Goal: Task Accomplishment & Management: Manage account settings

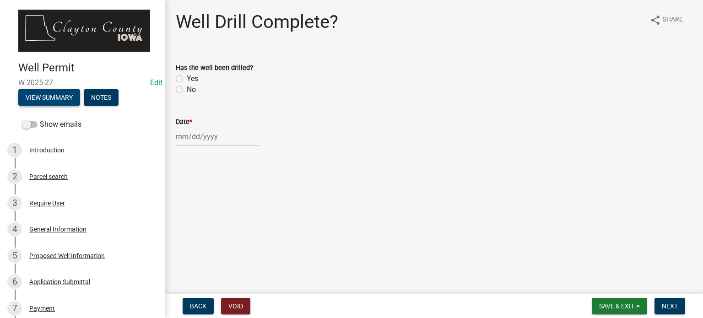
click at [70, 97] on button "View Summary" at bounding box center [49, 97] width 62 height 16
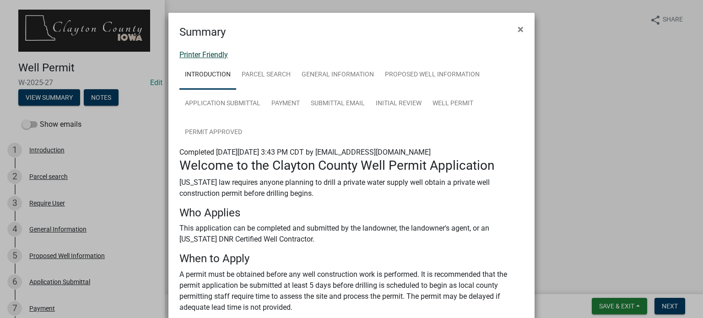
click at [207, 57] on link "Printer Friendly" at bounding box center [203, 54] width 48 height 9
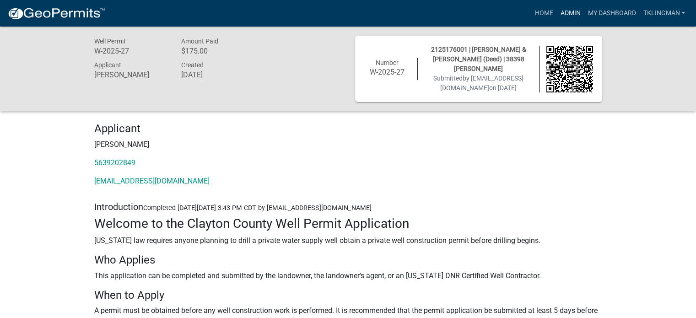
click at [570, 15] on link "Admin" at bounding box center [569, 13] width 27 height 17
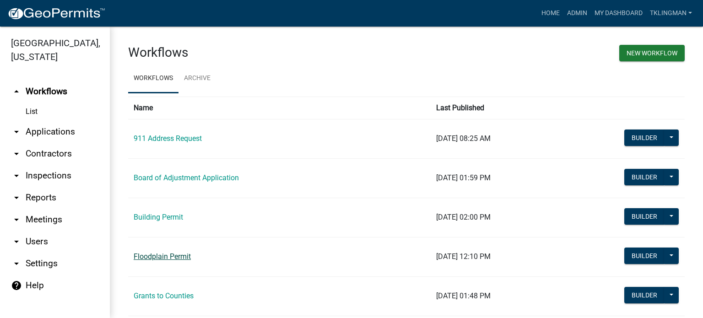
scroll to position [179, 0]
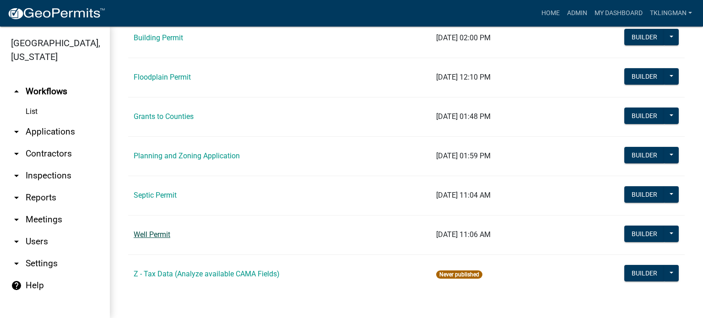
click at [161, 234] on link "Well Permit" at bounding box center [152, 234] width 37 height 9
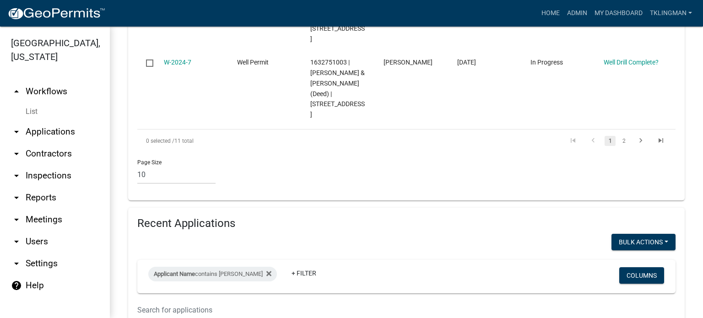
scroll to position [943, 0]
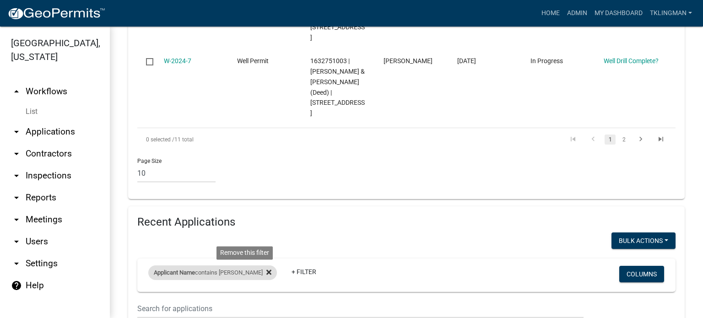
click at [263, 265] on fa-icon at bounding box center [267, 272] width 9 height 15
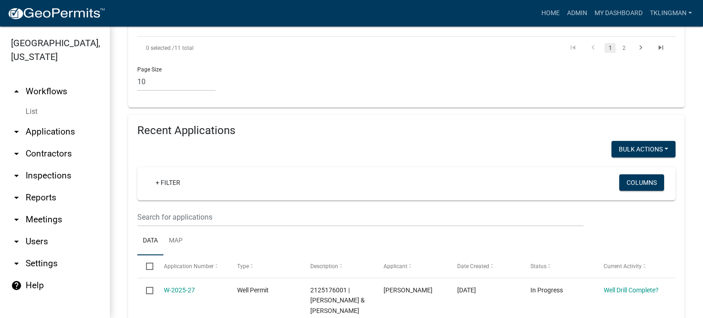
scroll to position [1080, 0]
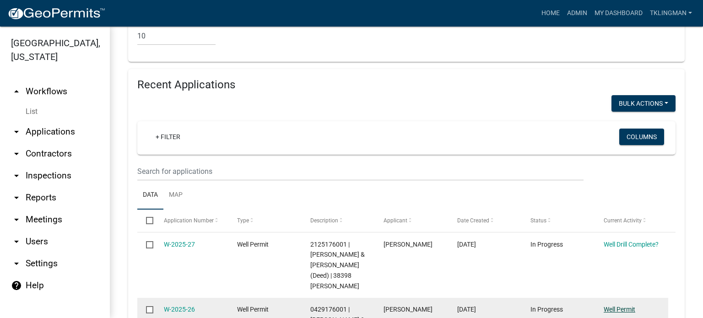
click at [619, 306] on link "Well Permit" at bounding box center [619, 309] width 32 height 7
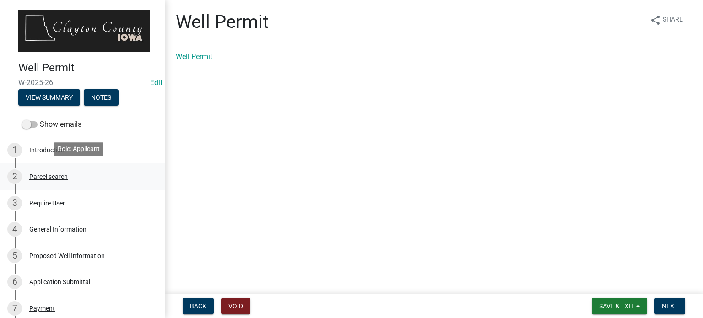
scroll to position [271, 0]
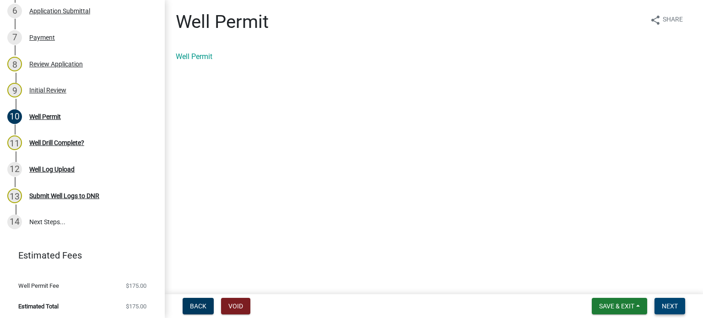
click at [666, 311] on button "Next" at bounding box center [669, 306] width 31 height 16
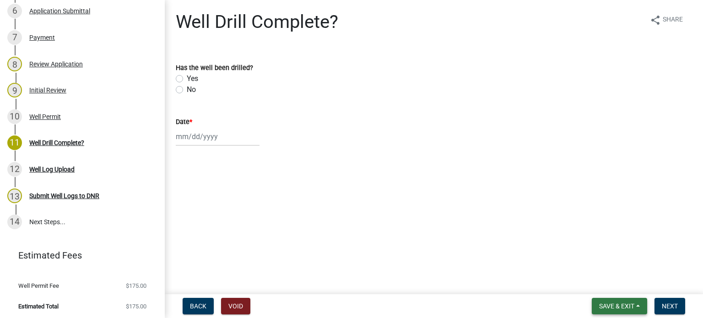
click at [631, 306] on span "Save & Exit" at bounding box center [616, 305] width 35 height 7
click at [611, 291] on button "Save & Exit" at bounding box center [610, 282] width 73 height 22
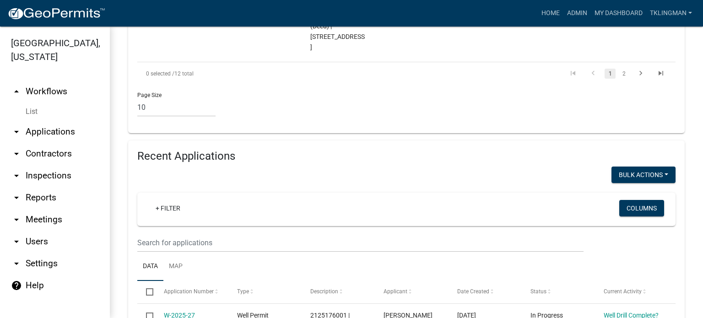
scroll to position [1006, 0]
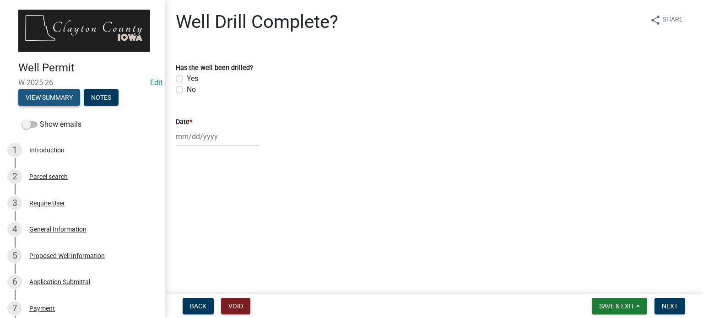
click at [54, 95] on button "View Summary" at bounding box center [49, 97] width 62 height 16
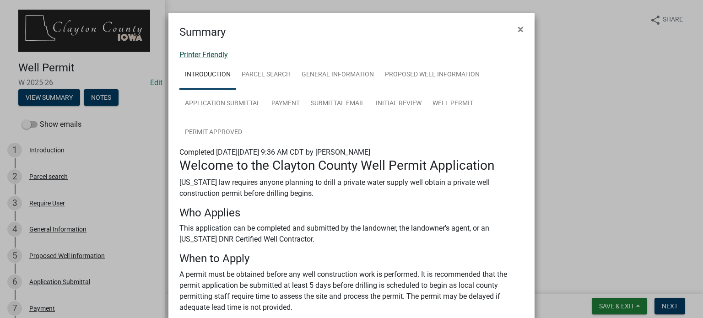
click at [214, 57] on link "Printer Friendly" at bounding box center [203, 54] width 48 height 9
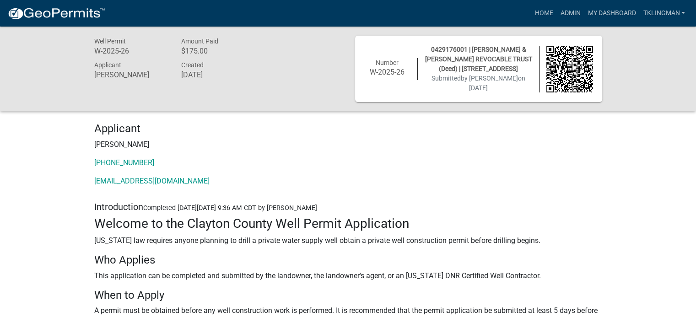
click at [633, 98] on div "Well Permit W-2025-26 Amount Paid $175.00 Applicant Russell Larson Created Augu…" at bounding box center [348, 69] width 696 height 85
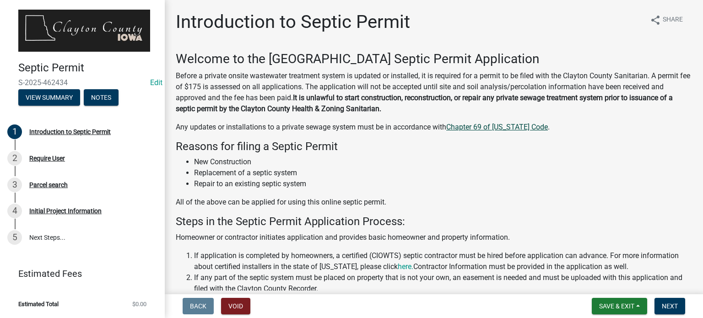
click at [489, 125] on link "Chapter 69 of Iowa Code" at bounding box center [497, 127] width 102 height 9
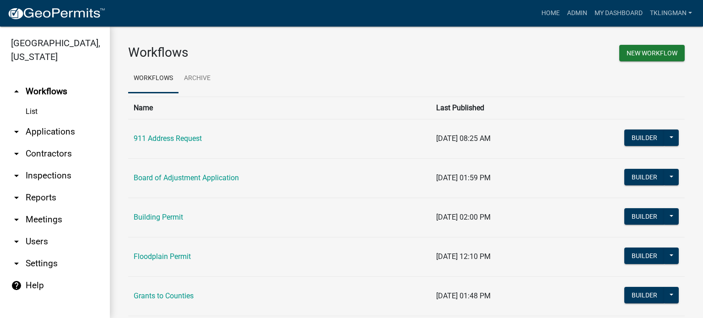
scroll to position [137, 0]
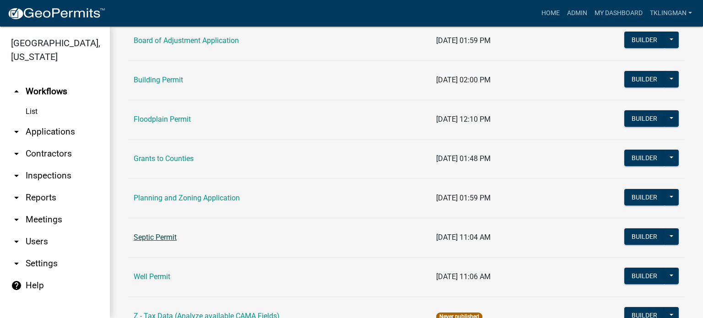
click at [161, 237] on link "Septic Permit" at bounding box center [155, 237] width 43 height 9
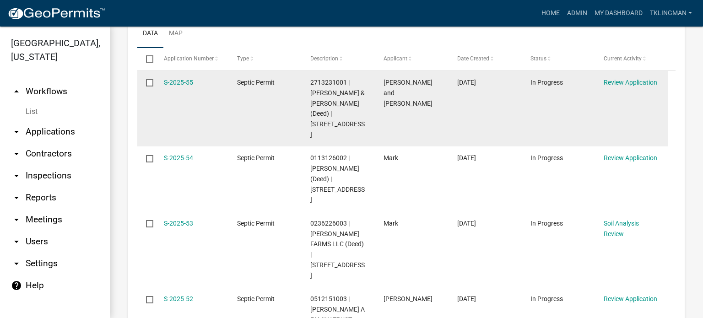
scroll to position [183, 0]
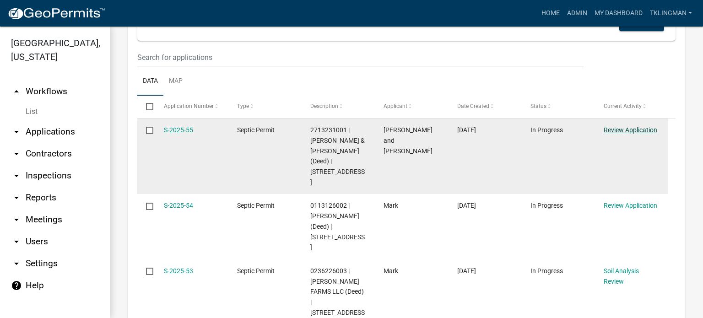
click at [636, 129] on link "Review Application" at bounding box center [630, 129] width 54 height 7
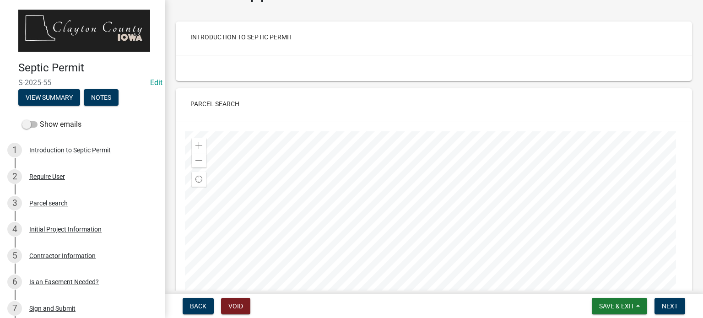
scroll to position [46, 0]
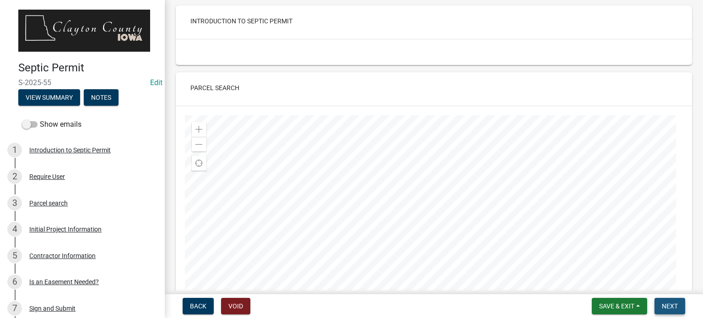
click at [670, 307] on span "Next" at bounding box center [670, 305] width 16 height 7
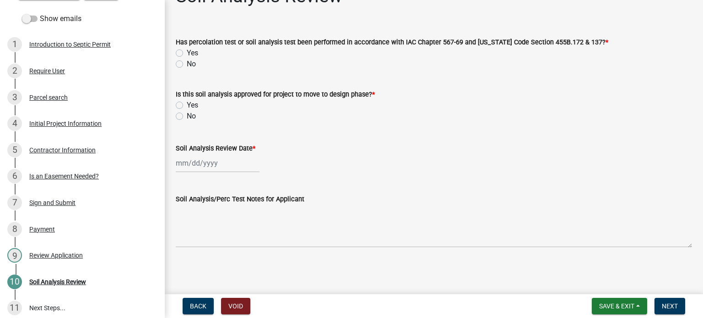
scroll to position [192, 0]
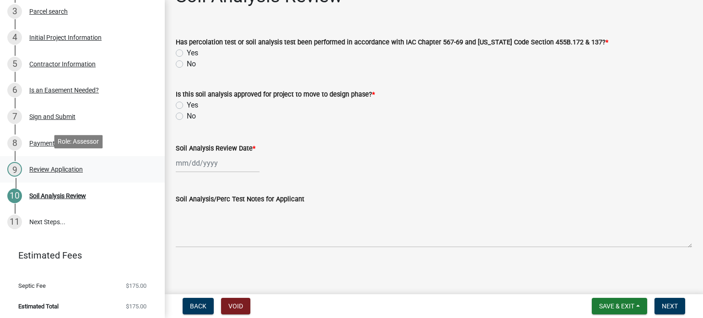
click at [71, 166] on div "Review Application" at bounding box center [56, 169] width 54 height 6
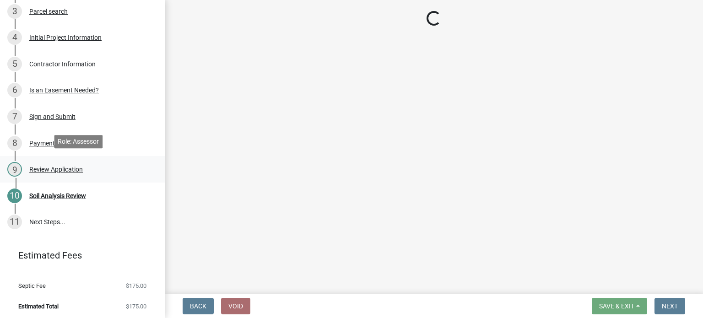
scroll to position [0, 0]
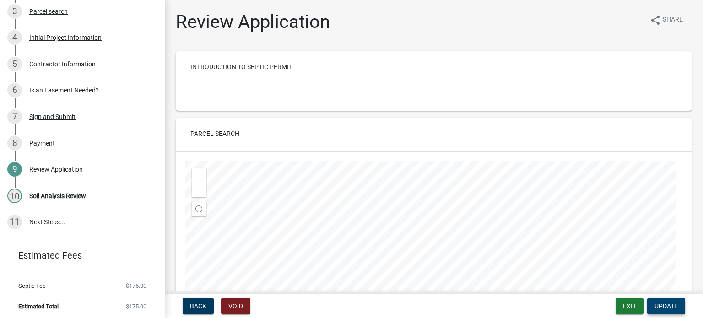
click at [670, 305] on span "Update" at bounding box center [665, 305] width 23 height 7
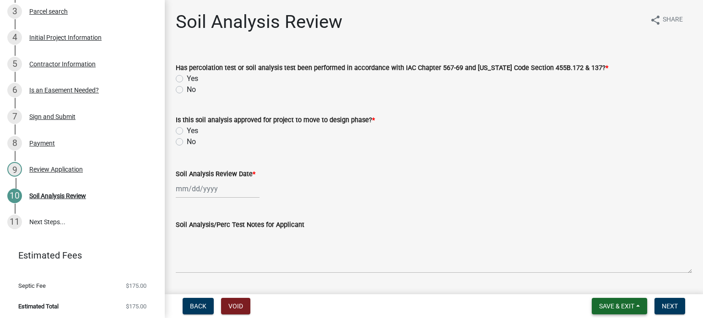
click at [619, 307] on span "Save & Exit" at bounding box center [616, 305] width 35 height 7
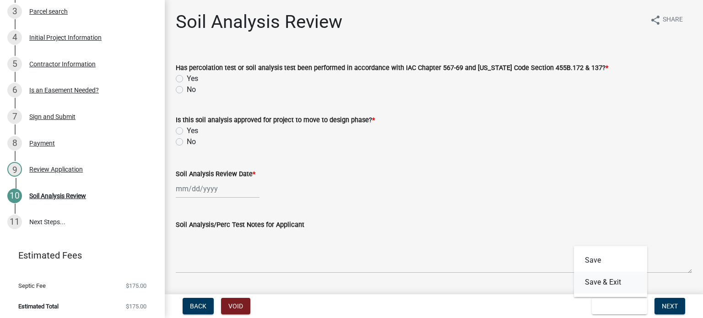
click at [609, 282] on button "Save & Exit" at bounding box center [610, 282] width 73 height 22
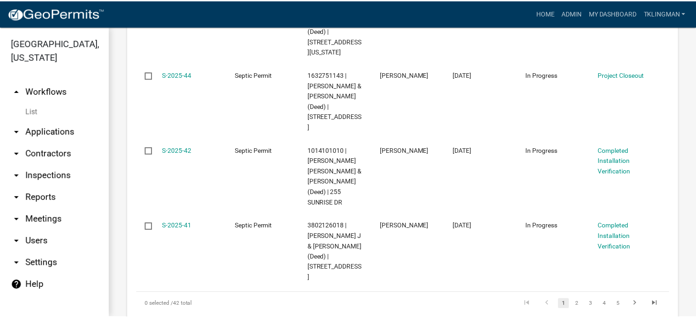
scroll to position [915, 0]
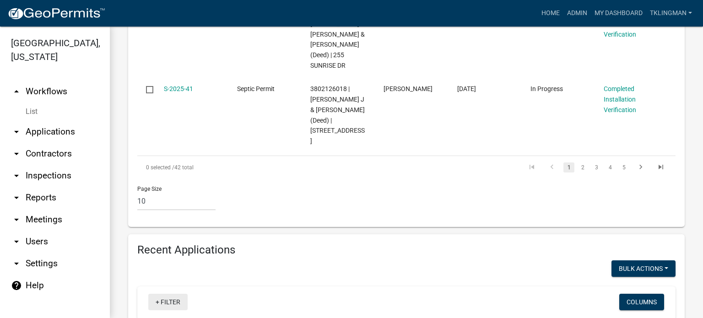
click at [168, 294] on link "+ Filter" at bounding box center [167, 302] width 39 height 16
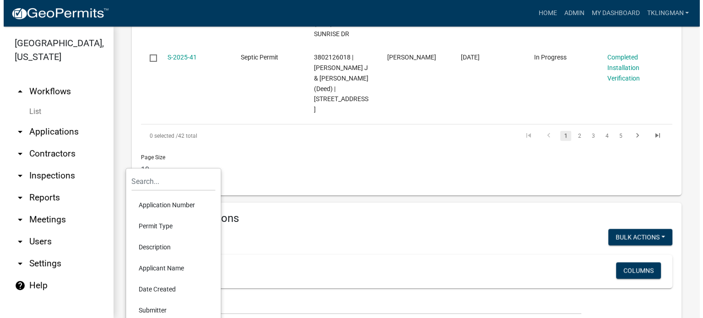
scroll to position [1006, 0]
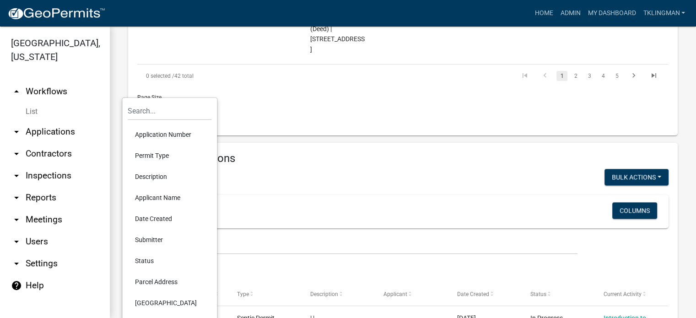
click at [155, 197] on li "Applicant Name" at bounding box center [170, 197] width 84 height 21
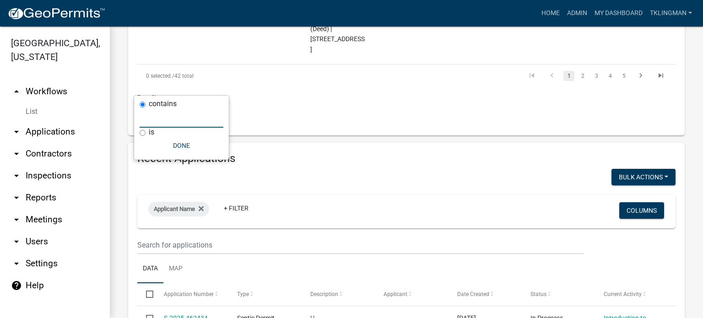
click at [167, 119] on input "text" at bounding box center [182, 118] width 84 height 19
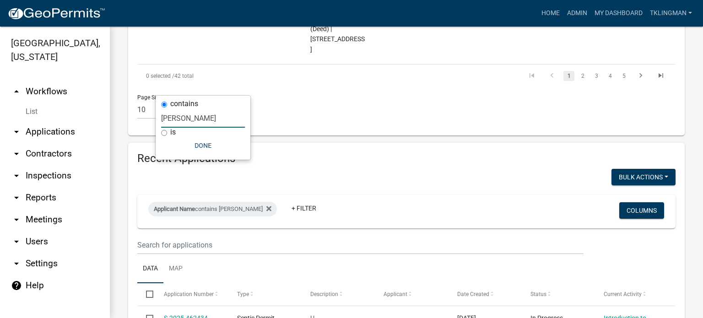
type input "imoehl"
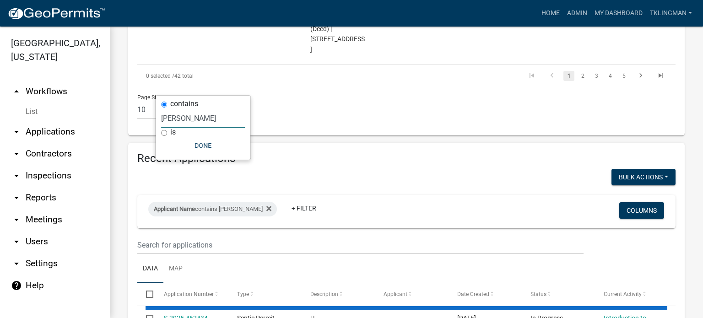
scroll to position [978, 0]
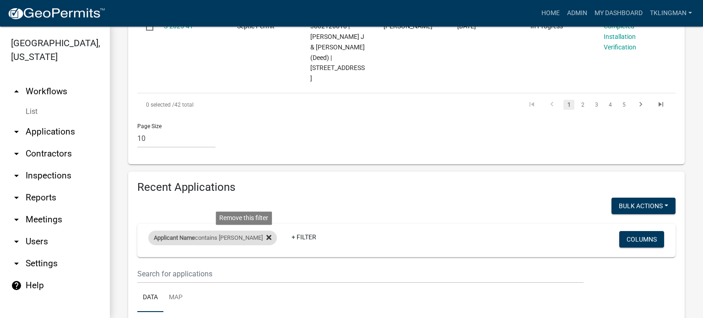
click at [266, 234] on icon at bounding box center [268, 237] width 5 height 7
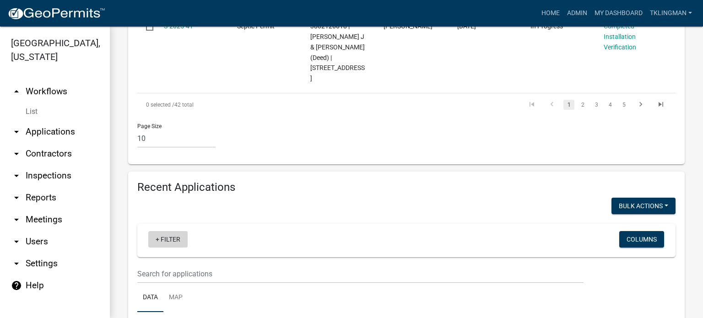
click at [159, 231] on link "+ Filter" at bounding box center [167, 239] width 39 height 16
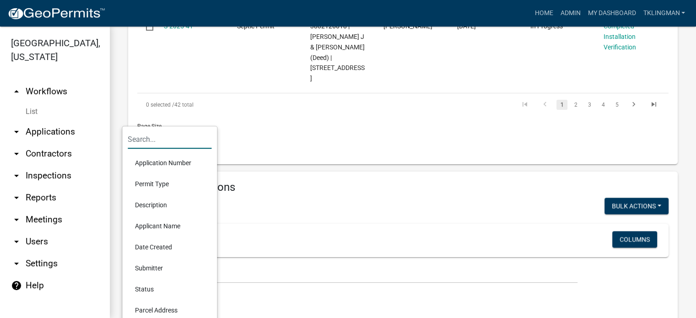
click at [156, 133] on input "text" at bounding box center [170, 139] width 84 height 19
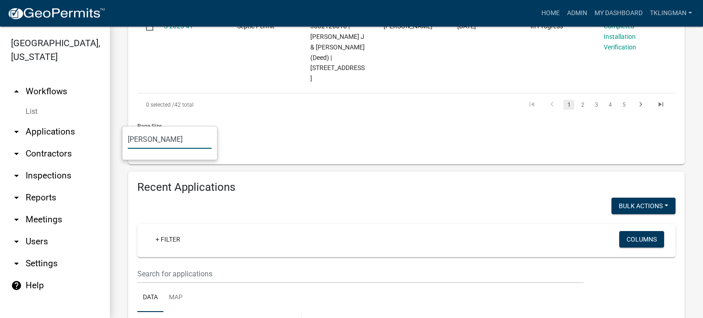
type input "hooper"
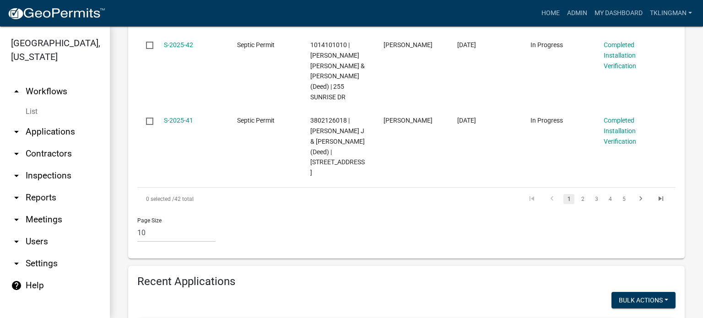
scroll to position [1023, 0]
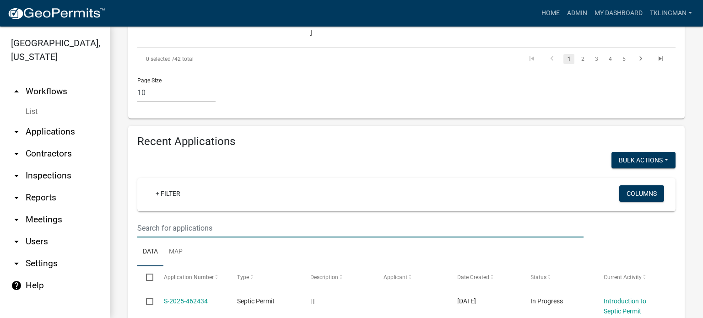
click at [168, 219] on input "text" at bounding box center [360, 228] width 446 height 19
click at [167, 219] on input "text" at bounding box center [360, 228] width 446 height 19
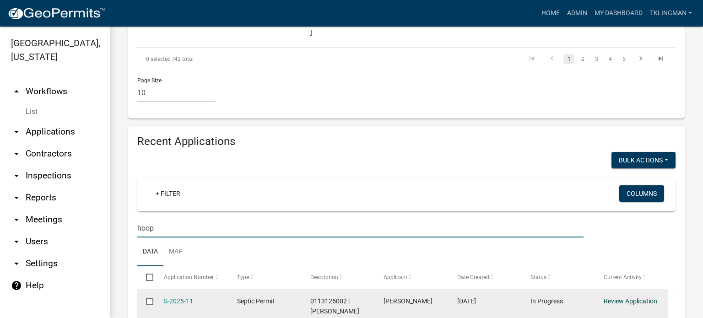
type input "hoop"
click at [635, 297] on link "Review Application" at bounding box center [630, 300] width 54 height 7
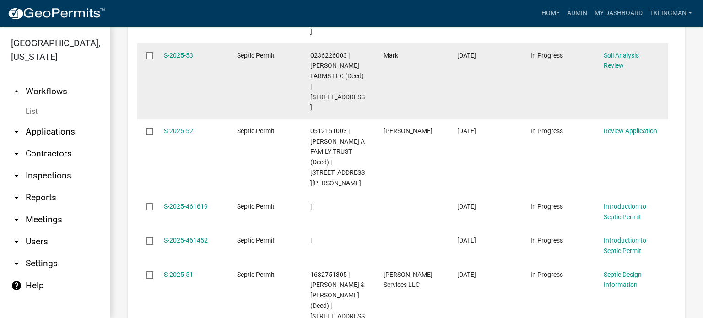
scroll to position [1458, 0]
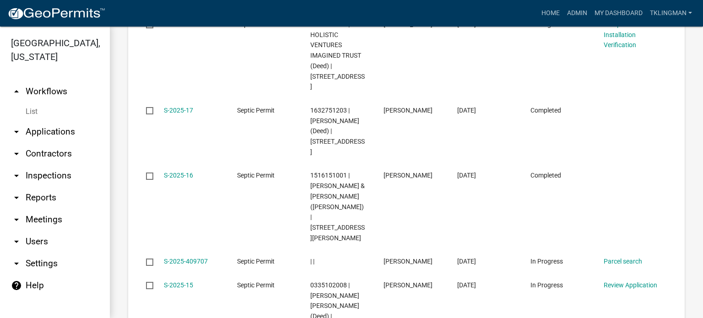
scroll to position [1593, 0]
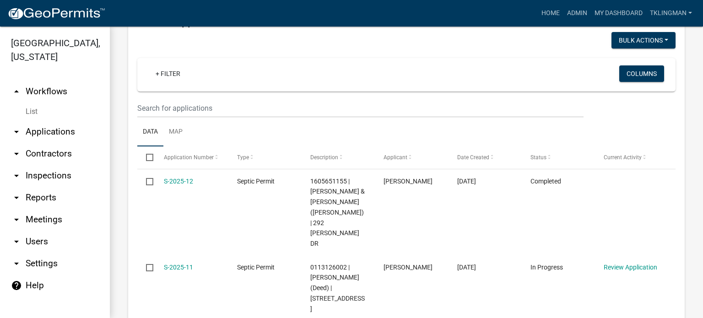
scroll to position [1140, 0]
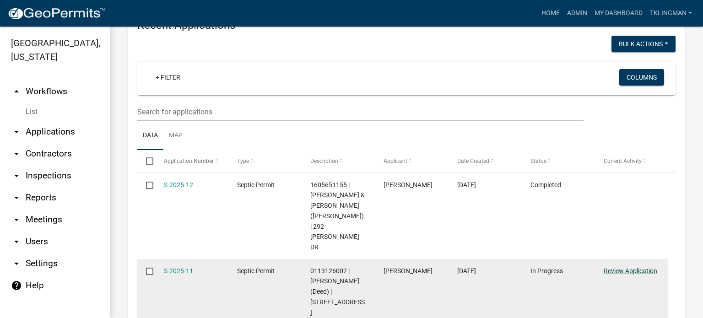
click at [622, 267] on link "Review Application" at bounding box center [630, 270] width 54 height 7
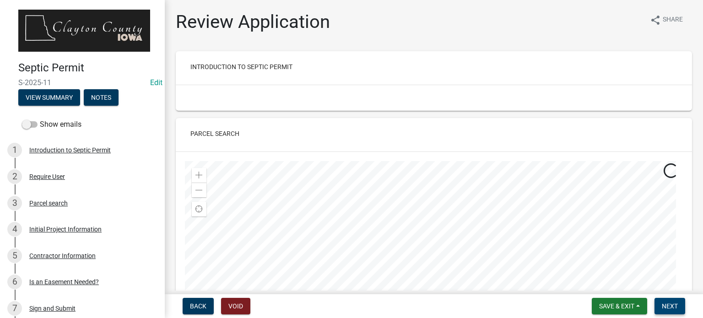
click at [670, 305] on span "Next" at bounding box center [670, 305] width 16 height 7
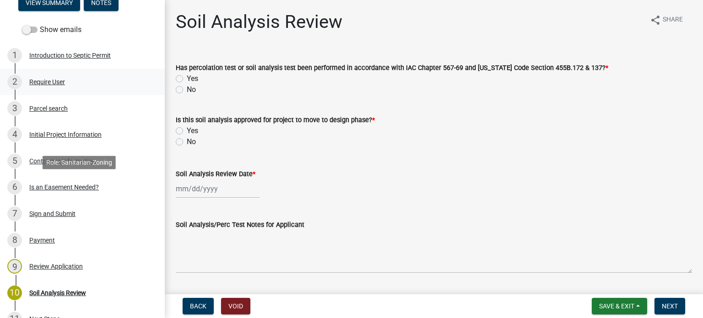
scroll to position [192, 0]
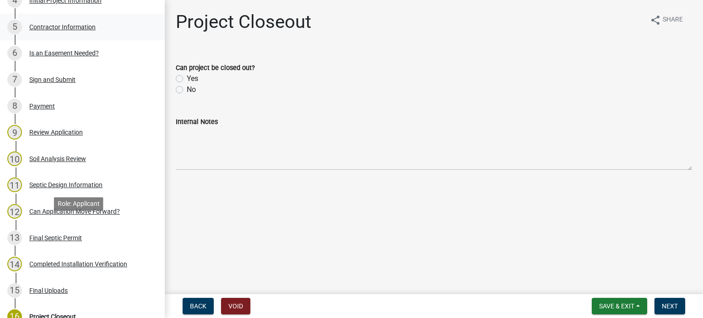
scroll to position [274, 0]
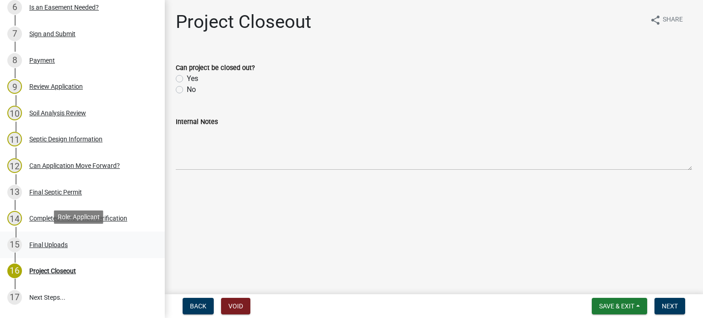
click at [58, 243] on div "Final Uploads" at bounding box center [48, 245] width 38 height 6
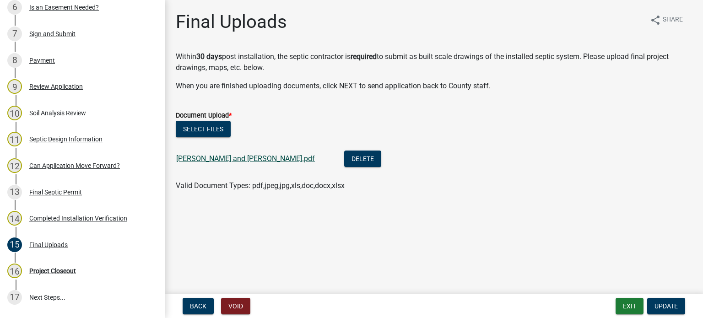
click at [237, 160] on link "[PERSON_NAME] and [PERSON_NAME].pdf" at bounding box center [245, 158] width 139 height 9
click at [69, 268] on div "Project Closeout" at bounding box center [52, 271] width 47 height 6
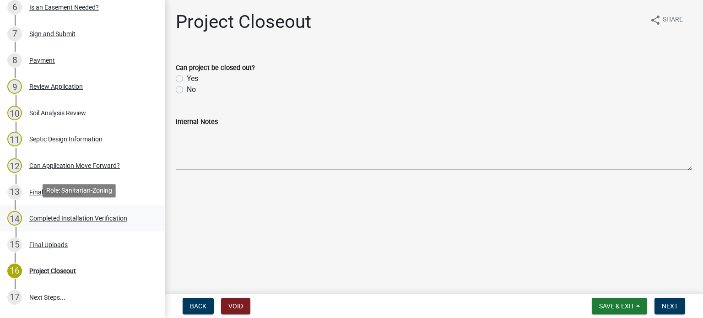
click at [59, 217] on div "Completed Installation Verification" at bounding box center [78, 218] width 98 height 6
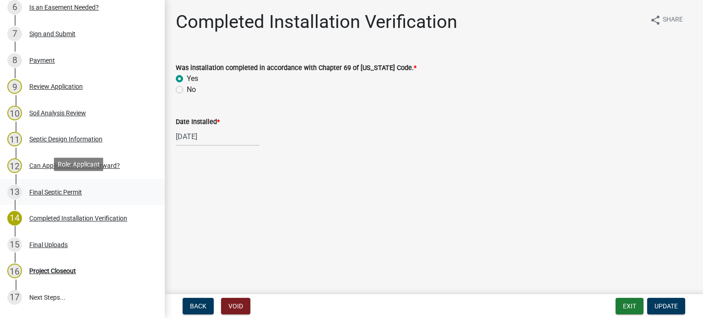
click at [60, 189] on div "Final Septic Permit" at bounding box center [55, 192] width 53 height 6
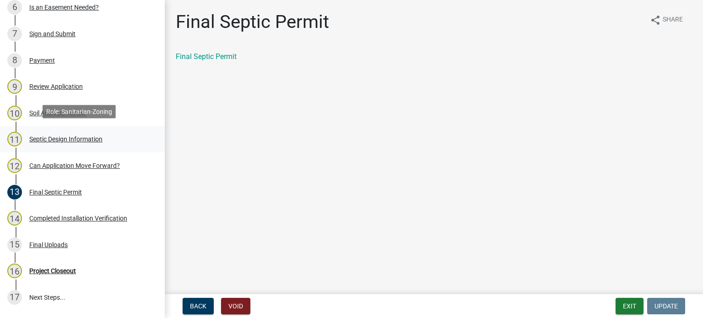
click at [69, 138] on div "Septic Design Information" at bounding box center [65, 139] width 73 height 6
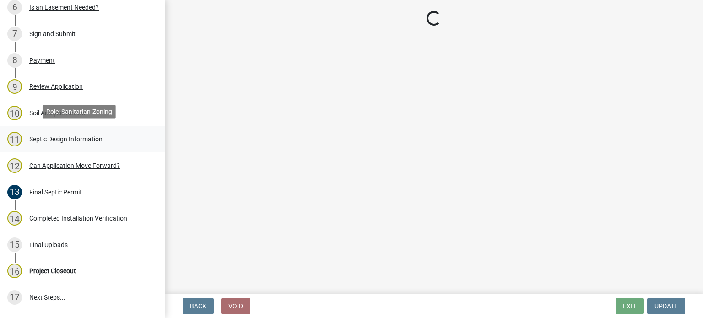
select select "f1d0e1b8-b818-4402-b9ad-74fd73191869"
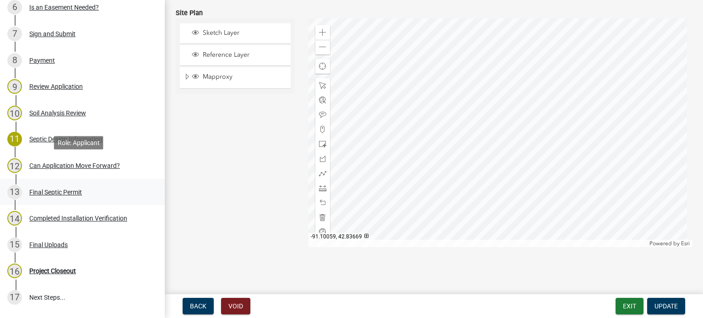
scroll to position [350, 0]
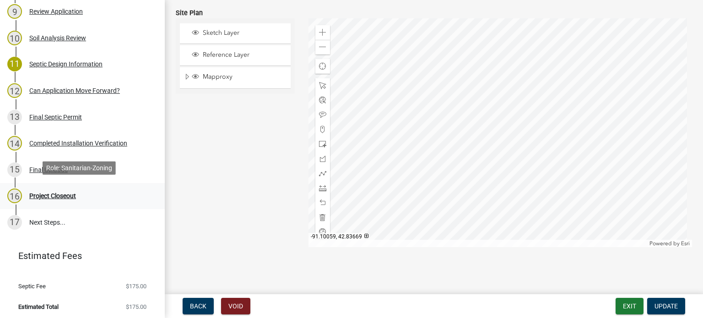
click at [46, 194] on div "Project Closeout" at bounding box center [52, 196] width 47 height 6
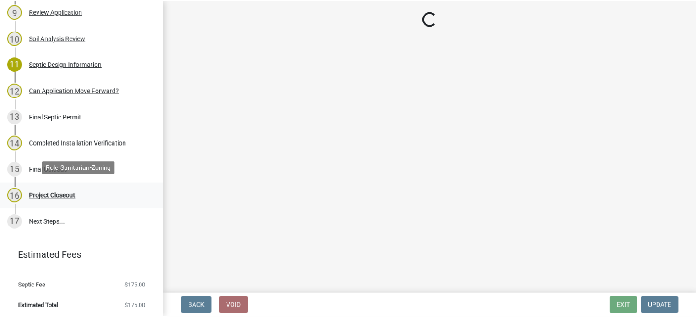
scroll to position [0, 0]
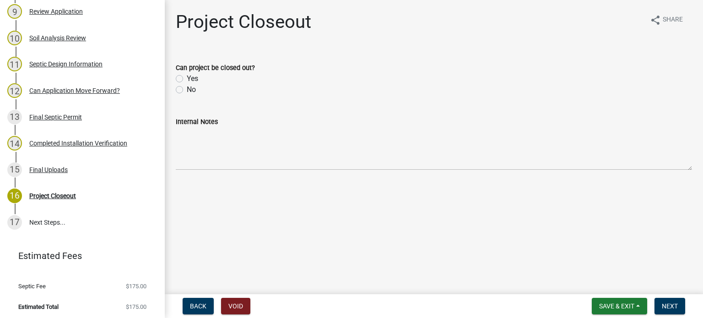
click at [187, 79] on label "Yes" at bounding box center [192, 78] width 11 height 11
click at [187, 79] on input "Yes" at bounding box center [190, 76] width 6 height 6
radio input "true"
click at [669, 303] on span "Next" at bounding box center [670, 305] width 16 height 7
